Goal: Navigation & Orientation: Find specific page/section

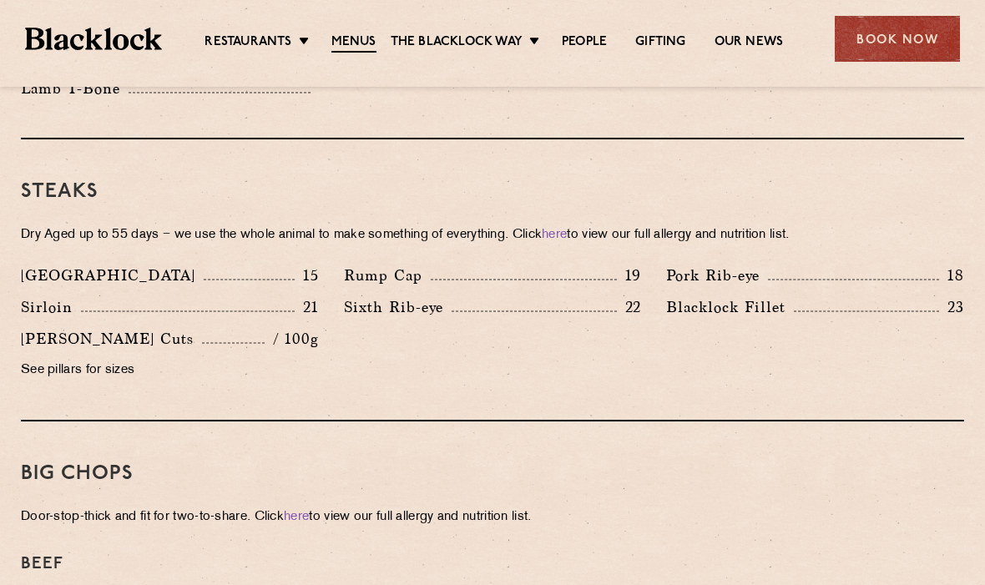
scroll to position [1508, 0]
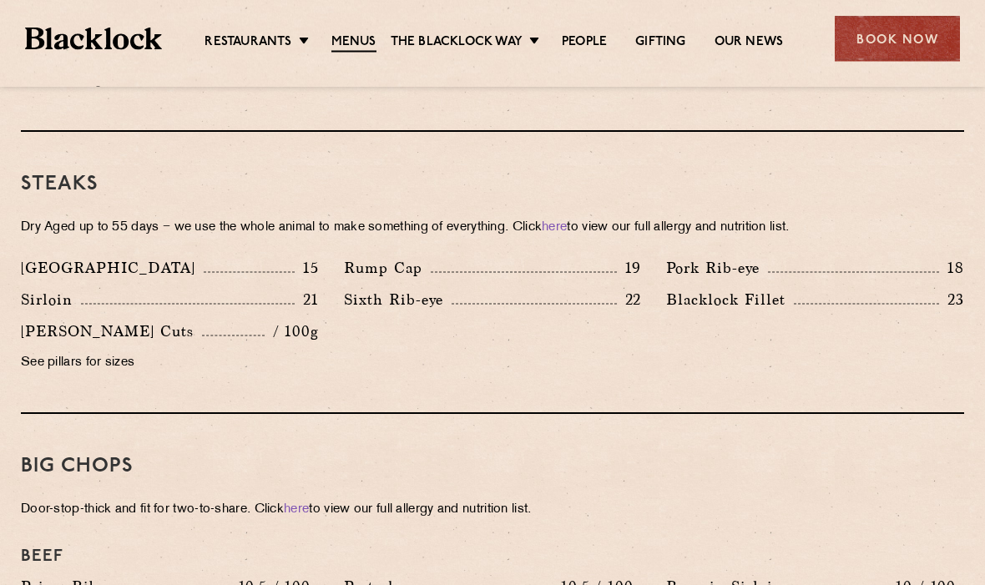
click at [78, 352] on p "See pillars for sizes" at bounding box center [170, 363] width 298 height 23
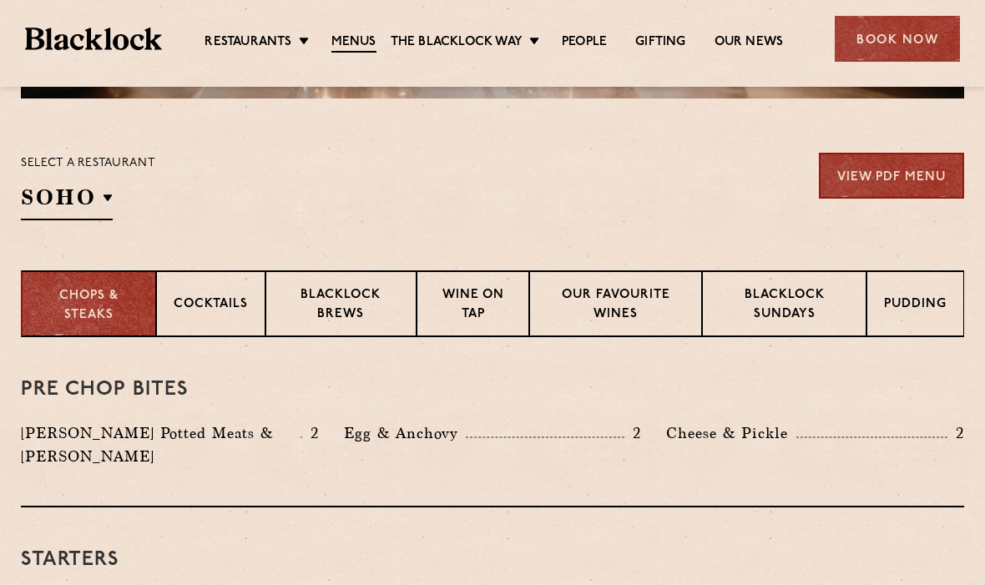
scroll to position [501, 0]
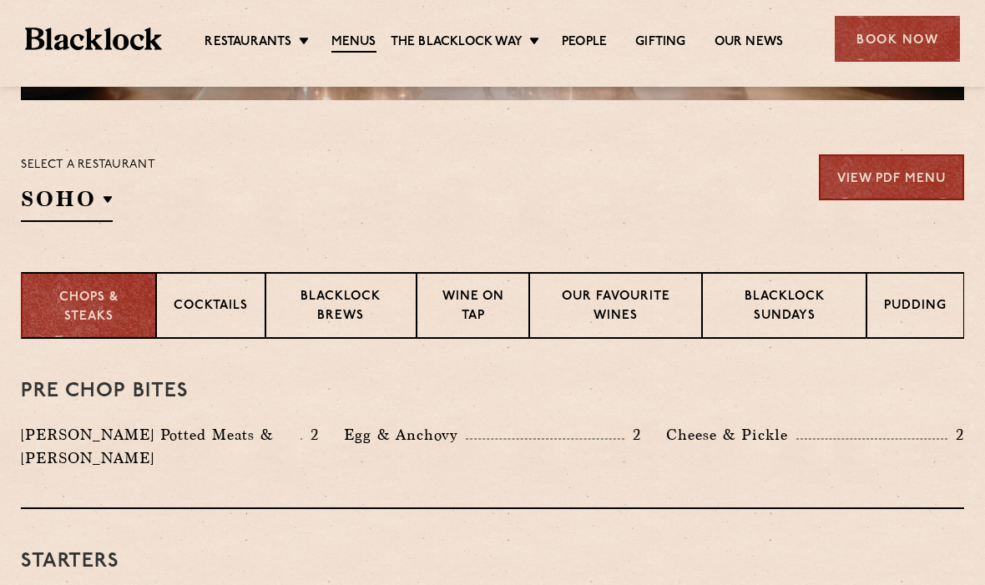
click at [466, 307] on p "Wine on Tap" at bounding box center [473, 307] width 78 height 39
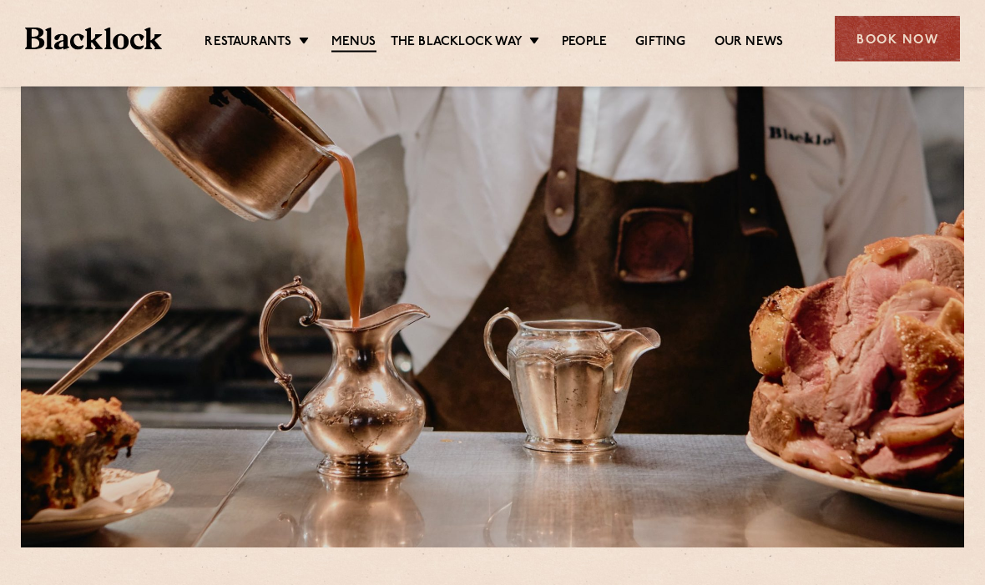
scroll to position [0, 0]
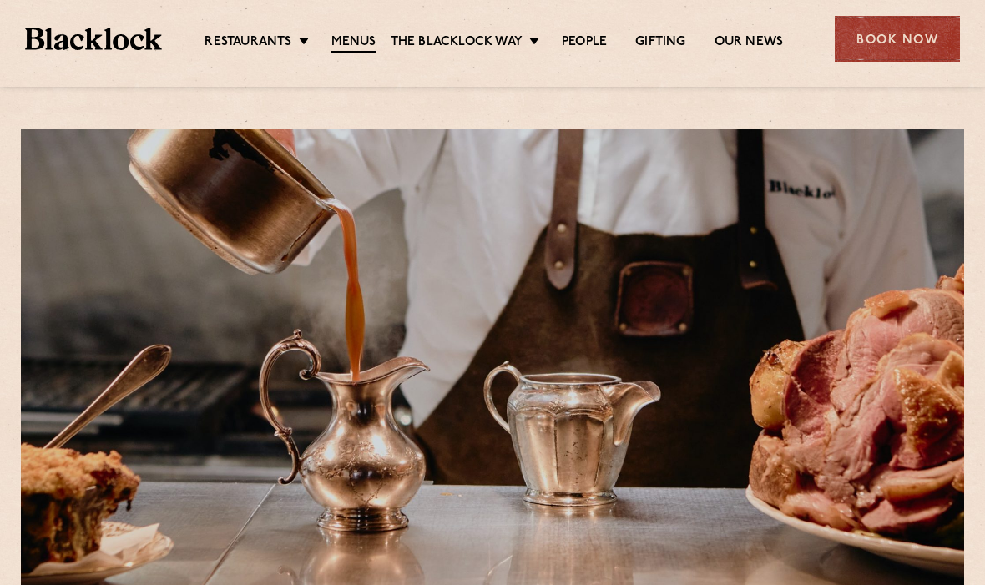
click at [0, 0] on link "Soho" at bounding box center [0, 0] width 0 height 0
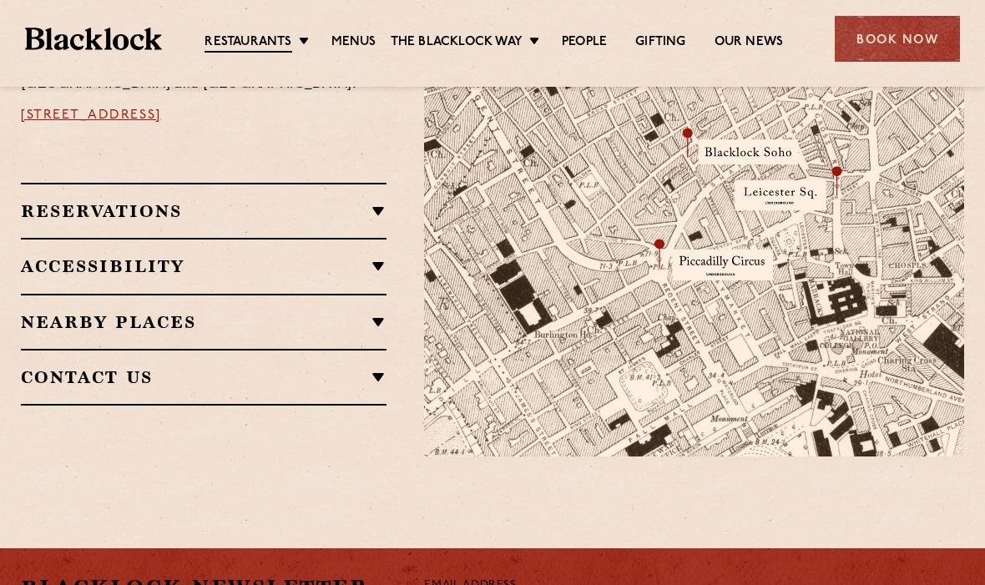
scroll to position [1078, 0]
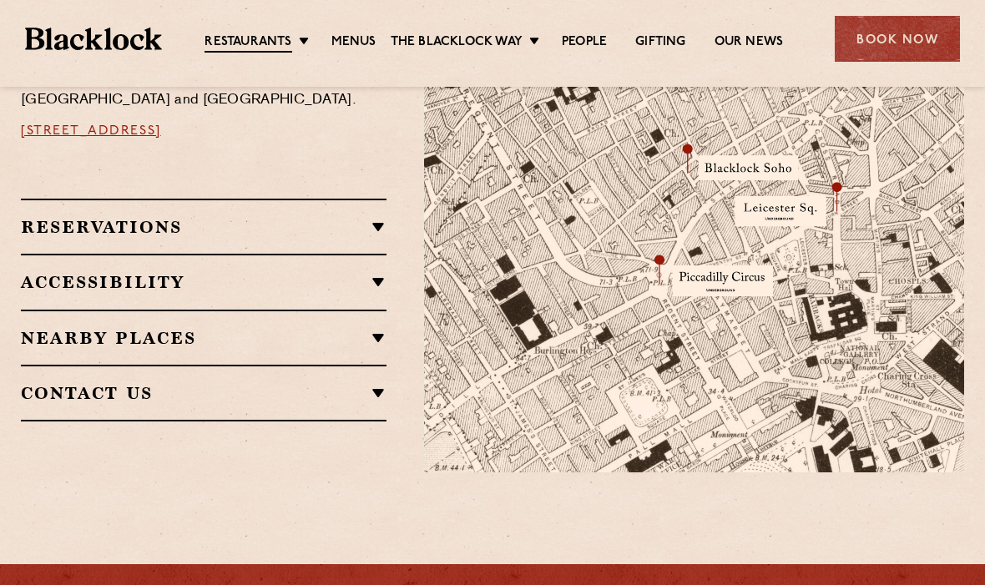
click at [63, 217] on h2 "Reservations" at bounding box center [204, 227] width 366 height 20
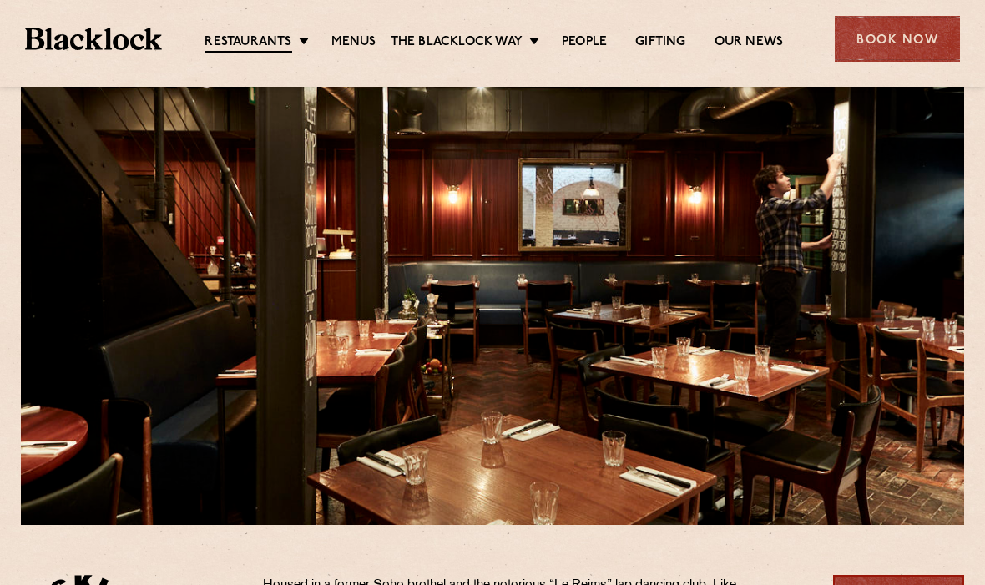
scroll to position [0, 0]
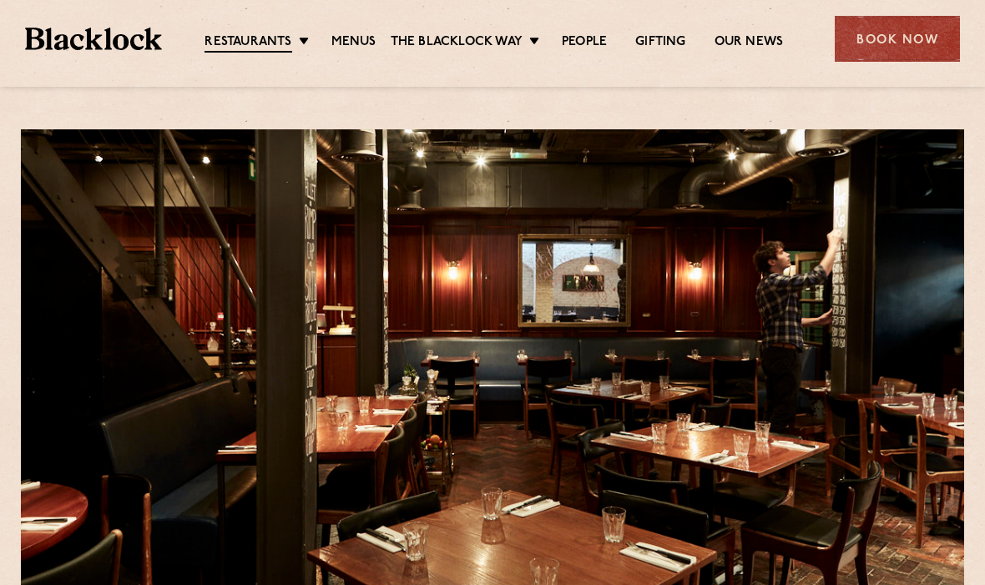
click at [598, 38] on link "People" at bounding box center [584, 42] width 45 height 17
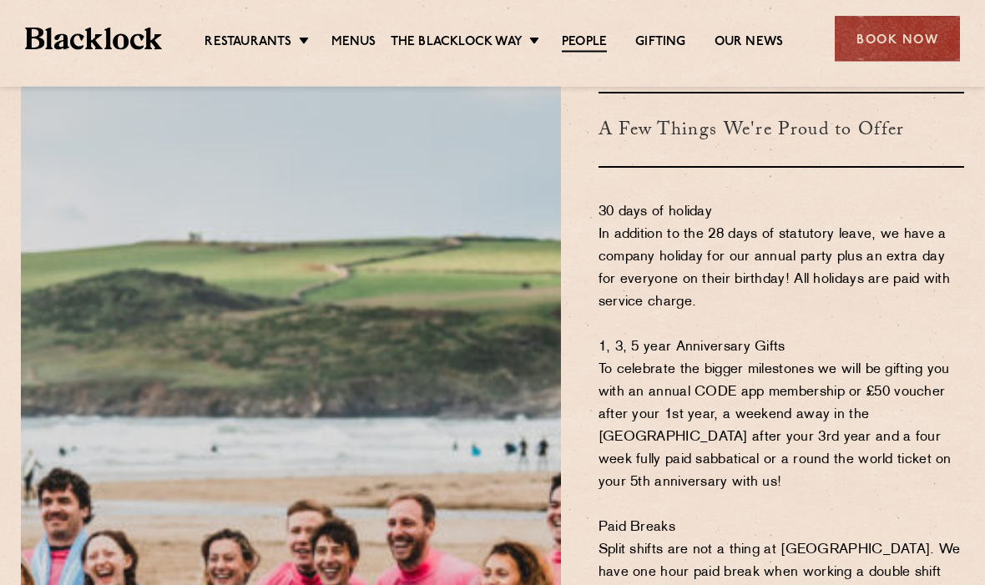
scroll to position [915, 0]
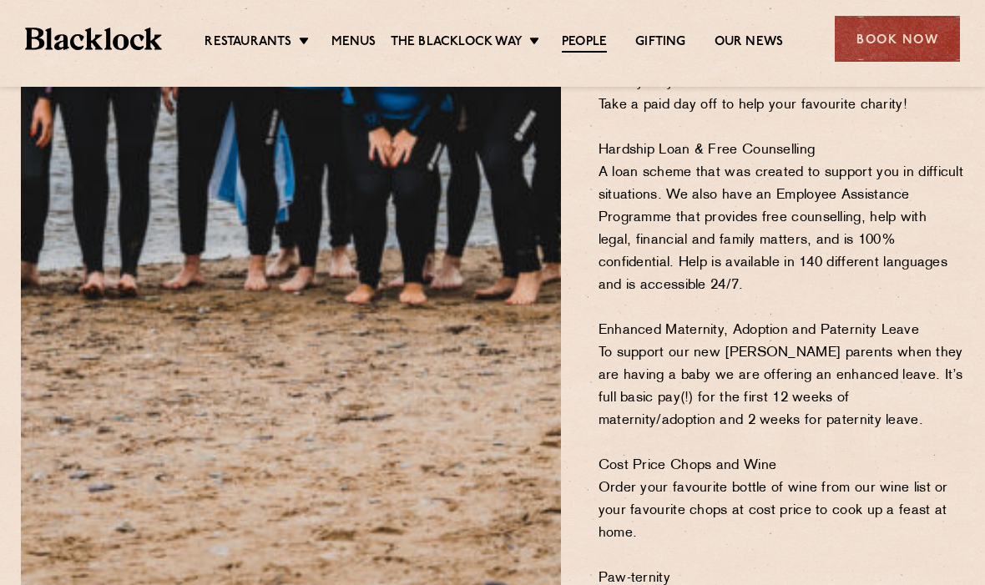
scroll to position [1533, 0]
